Goal: Complete application form: Complete application form

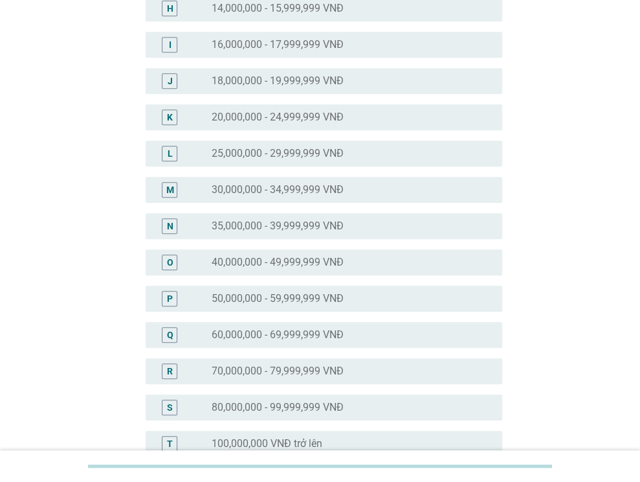
scroll to position [418, 0]
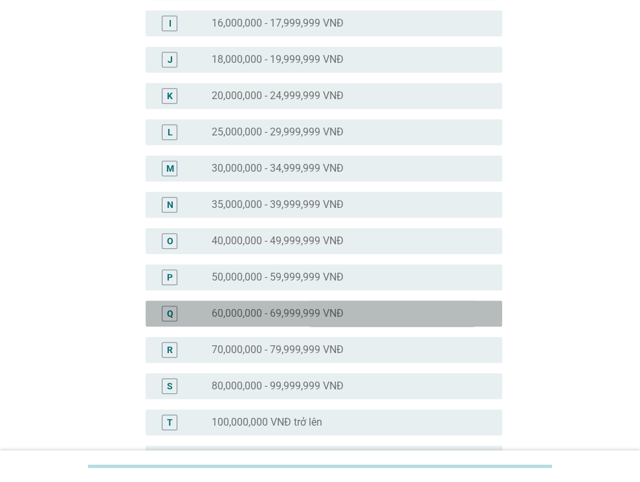
click at [280, 306] on div "radio_button_unchecked 60,000,000 - 69,999,999 VNĐ" at bounding box center [352, 314] width 280 height 16
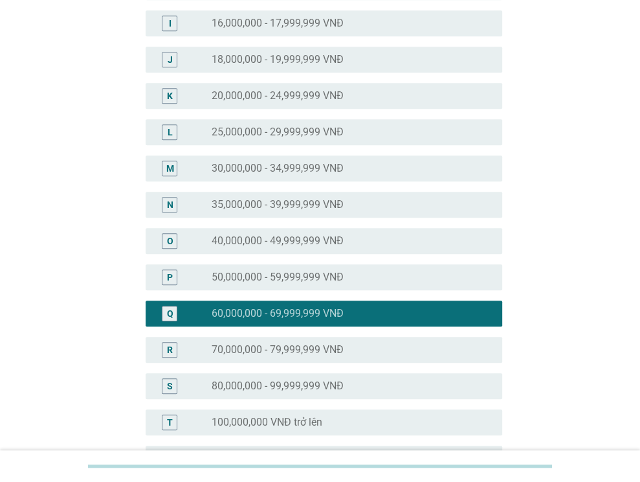
scroll to position [574, 0]
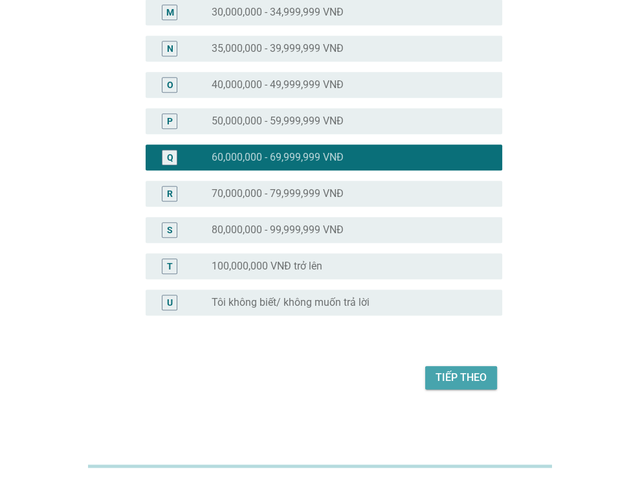
click at [468, 372] on div "Tiếp theo" at bounding box center [461, 378] width 51 height 16
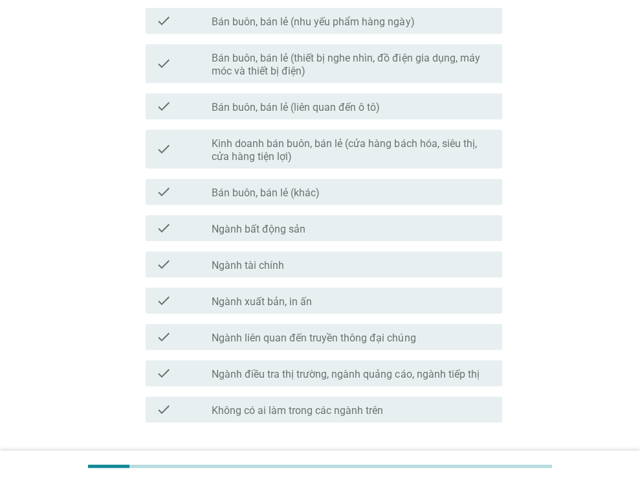
scroll to position [0, 0]
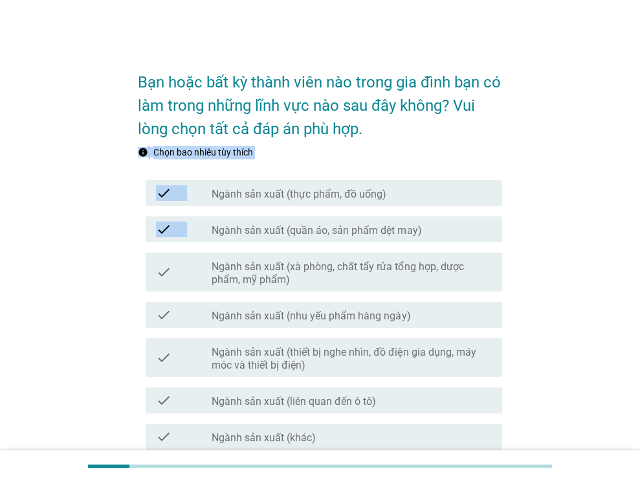
drag, startPoint x: 640, startPoint y: 133, endPoint x: 649, endPoint y: 239, distance: 106.0
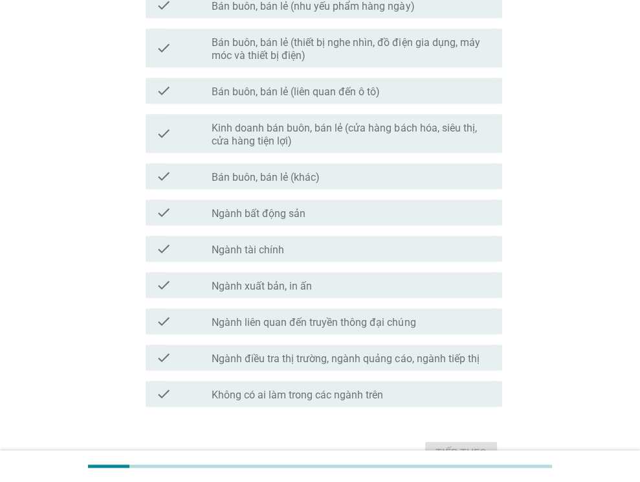
scroll to position [665, 0]
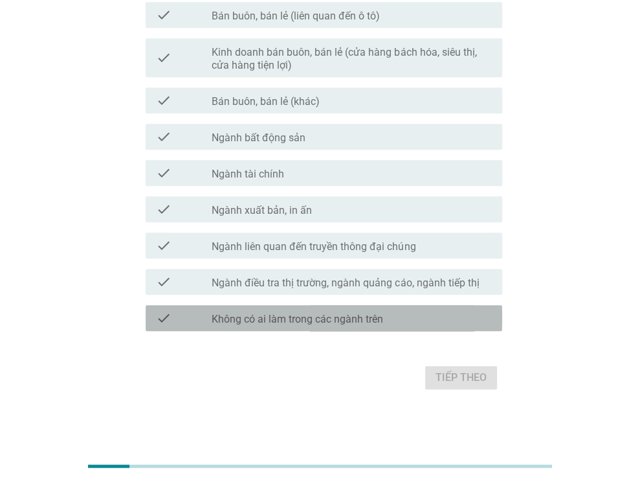
click at [366, 308] on div "check check_box_outline_blank Không có ai làm trong các ngành trên" at bounding box center [324, 318] width 357 height 26
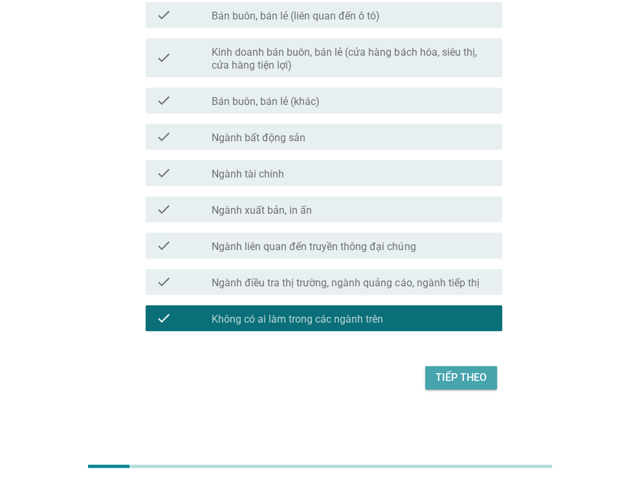
click at [450, 366] on button "Tiếp theo" at bounding box center [461, 377] width 72 height 23
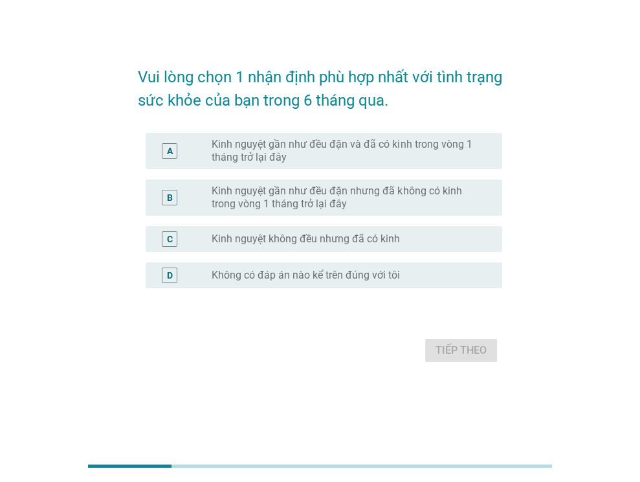
scroll to position [0, 0]
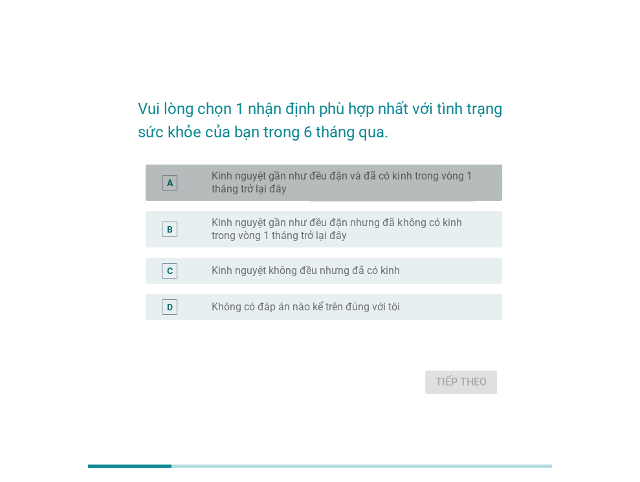
click at [416, 173] on label "Kinh nguyệt gần như đều đặn và đã có kinh trong vòng 1 tháng trở lại đây" at bounding box center [347, 183] width 270 height 26
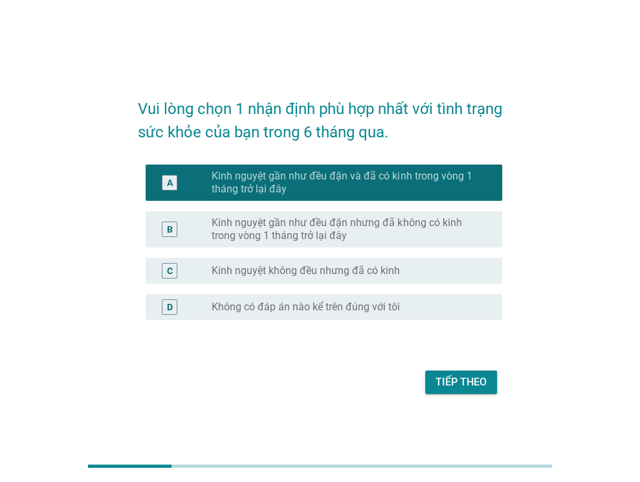
click at [471, 381] on div "Tiếp theo" at bounding box center [461, 382] width 51 height 16
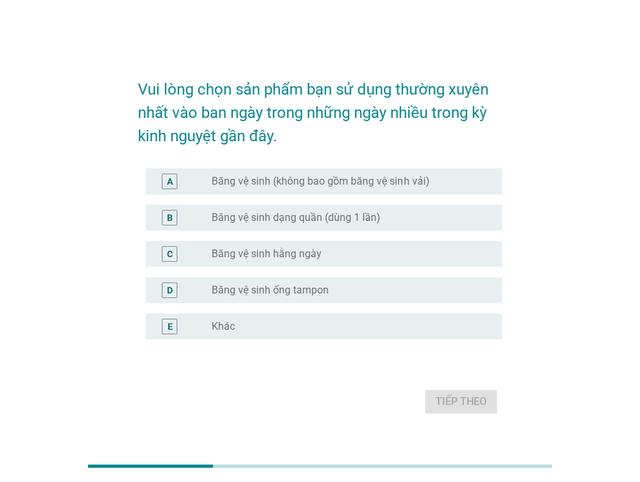
click at [342, 248] on div "radio_button_unchecked Băng vệ sinh hằng ngày" at bounding box center [347, 253] width 270 height 13
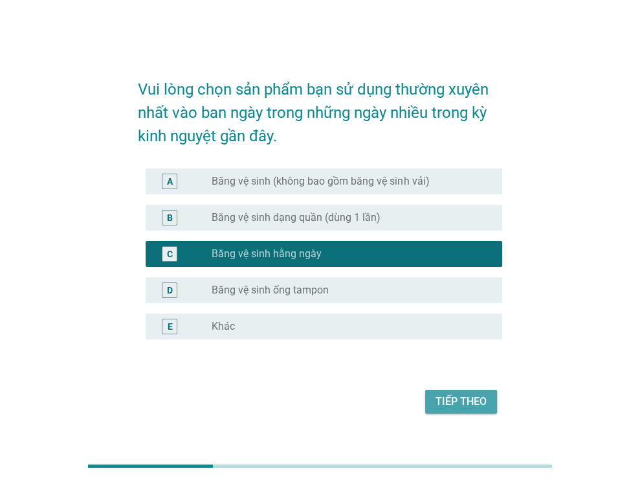
click at [469, 396] on div "Tiếp theo" at bounding box center [461, 402] width 51 height 16
